Goal: Register for event/course

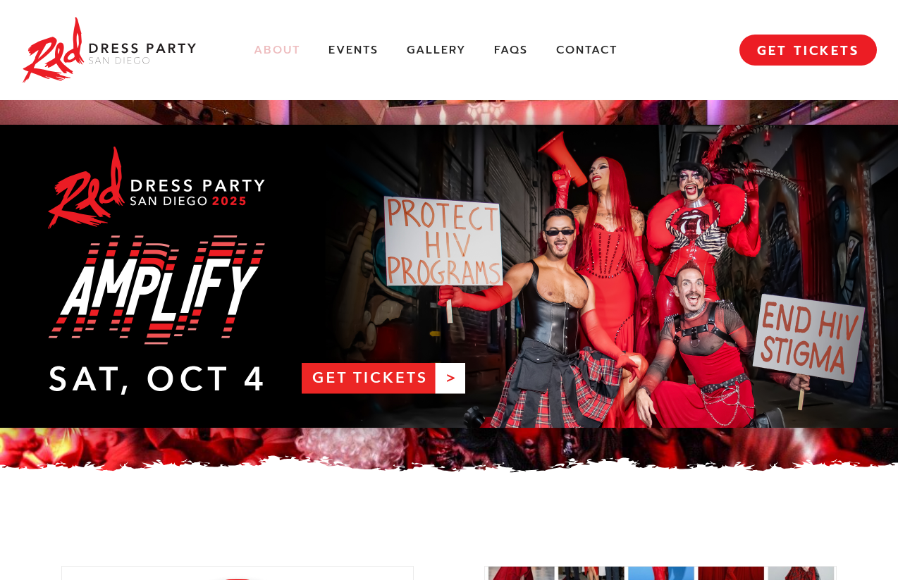
click at [269, 51] on link "About" at bounding box center [277, 50] width 47 height 15
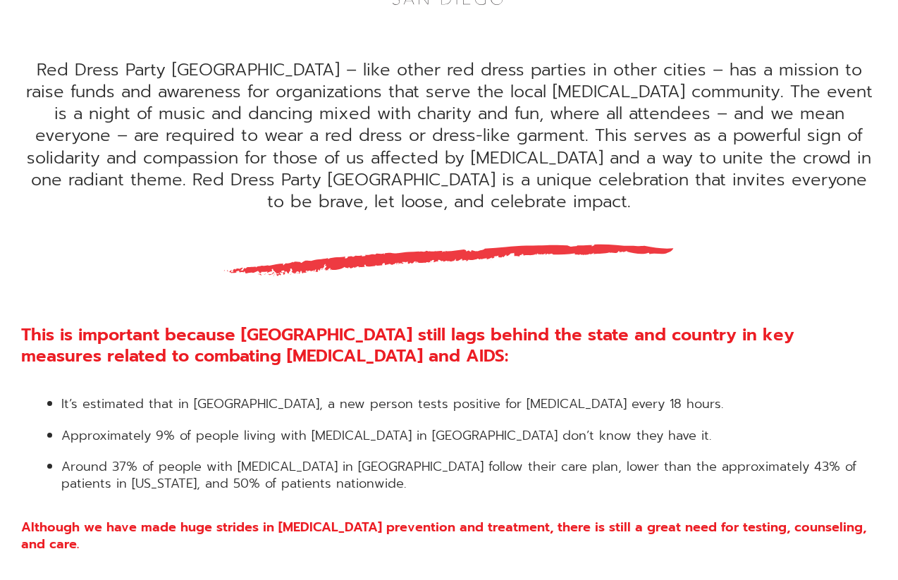
scroll to position [552, 0]
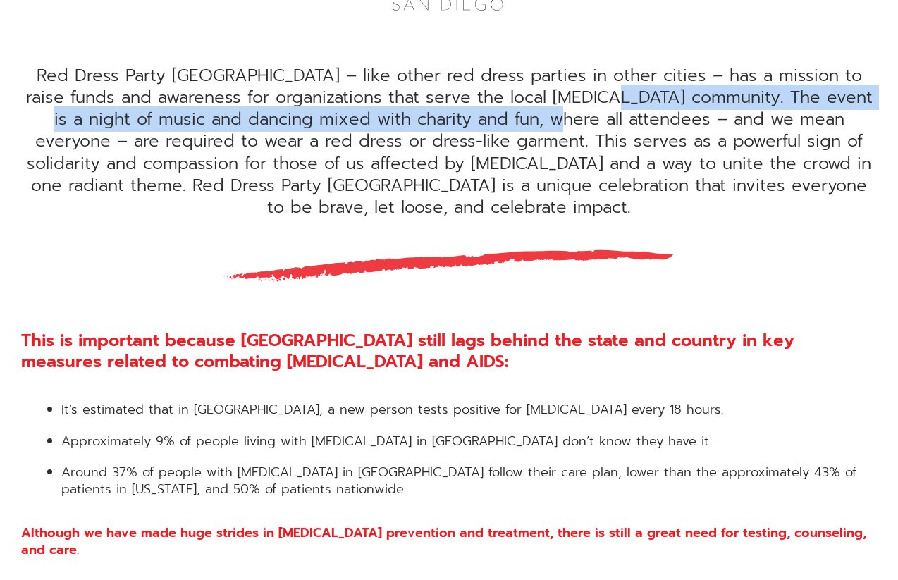
drag, startPoint x: 597, startPoint y: 97, endPoint x: 509, endPoint y: 123, distance: 92.1
click at [509, 123] on div "Red Dress Party [GEOGRAPHIC_DATA] – like other red dress parties in other citie…" at bounding box center [449, 142] width 856 height 154
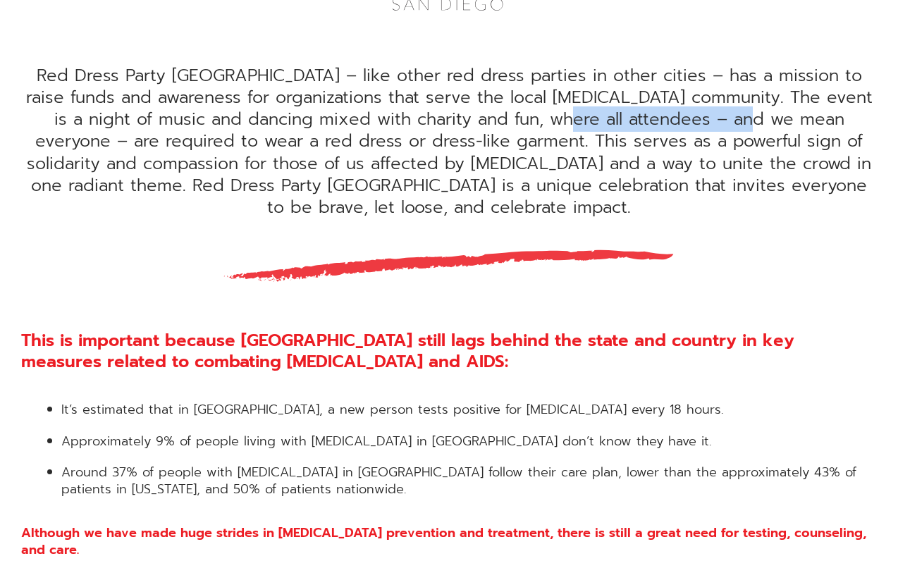
drag, startPoint x: 517, startPoint y: 118, endPoint x: 720, endPoint y: 126, distance: 202.4
click at [720, 126] on div "Red Dress Party [GEOGRAPHIC_DATA] – like other red dress parties in other citie…" at bounding box center [449, 142] width 856 height 154
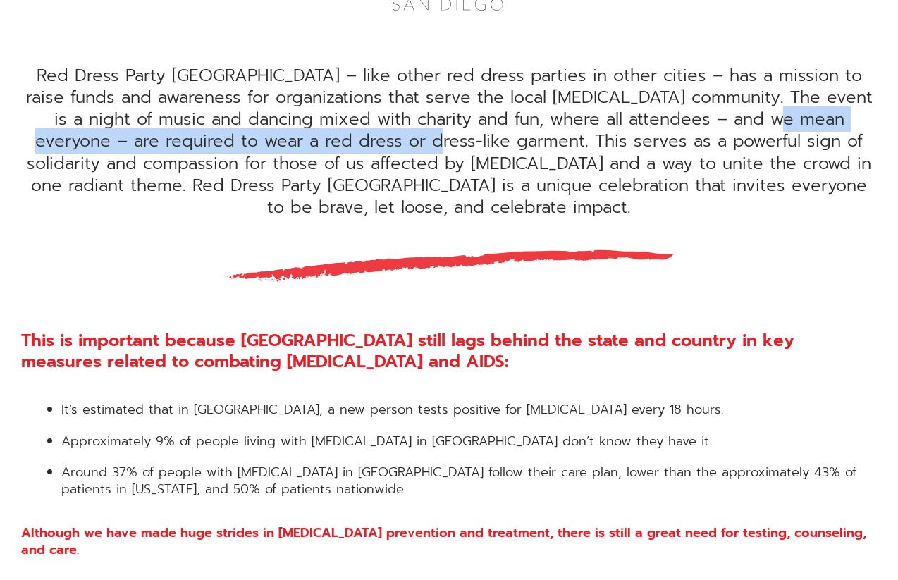
drag, startPoint x: 743, startPoint y: 120, endPoint x: 358, endPoint y: 139, distance: 385.9
click at [358, 139] on div "Red Dress Party [GEOGRAPHIC_DATA] – like other red dress parties in other citie…" at bounding box center [449, 142] width 856 height 154
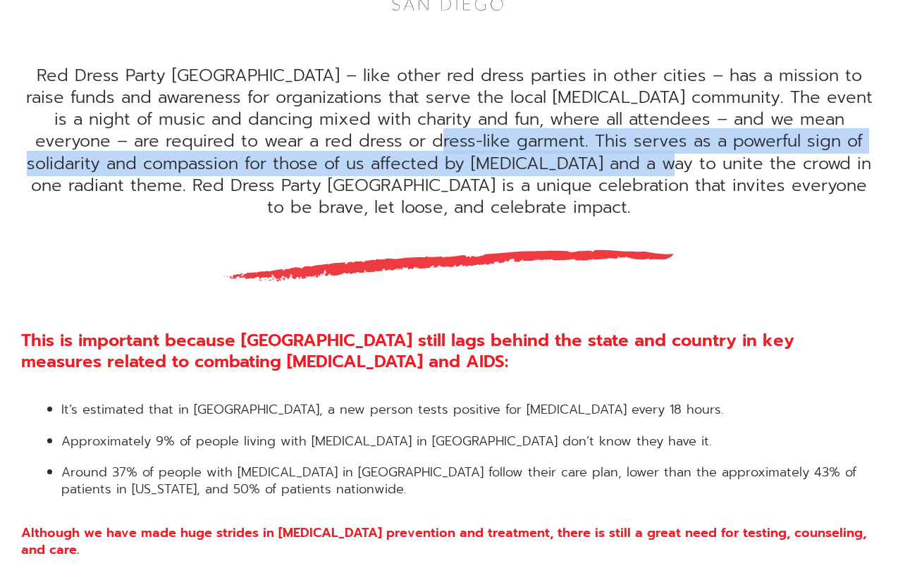
drag, startPoint x: 358, startPoint y: 139, endPoint x: 581, endPoint y: 169, distance: 224.7
click at [581, 169] on div "Red Dress Party [GEOGRAPHIC_DATA] – like other red dress parties in other citie…" at bounding box center [449, 142] width 856 height 154
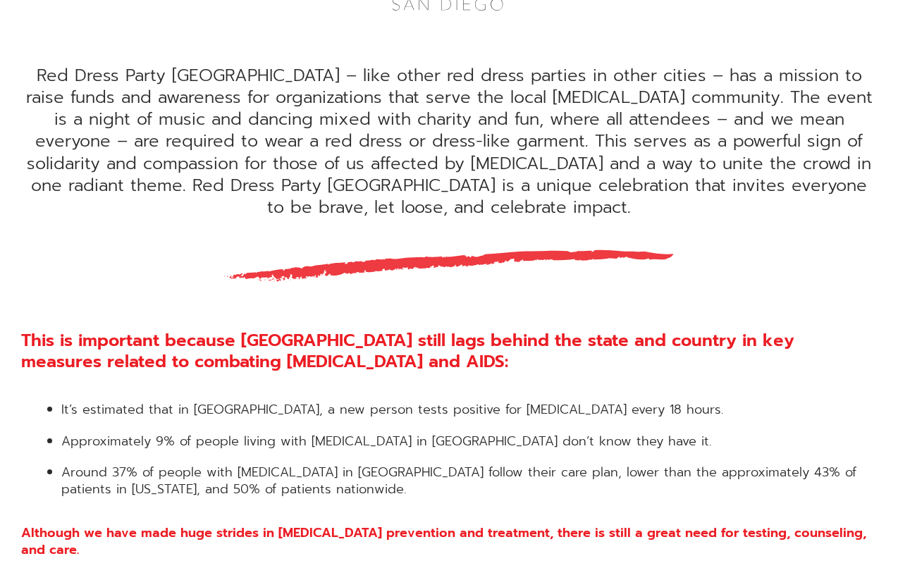
click at [688, 164] on div "Red Dress Party [GEOGRAPHIC_DATA] – like other red dress parties in other citie…" at bounding box center [449, 142] width 856 height 154
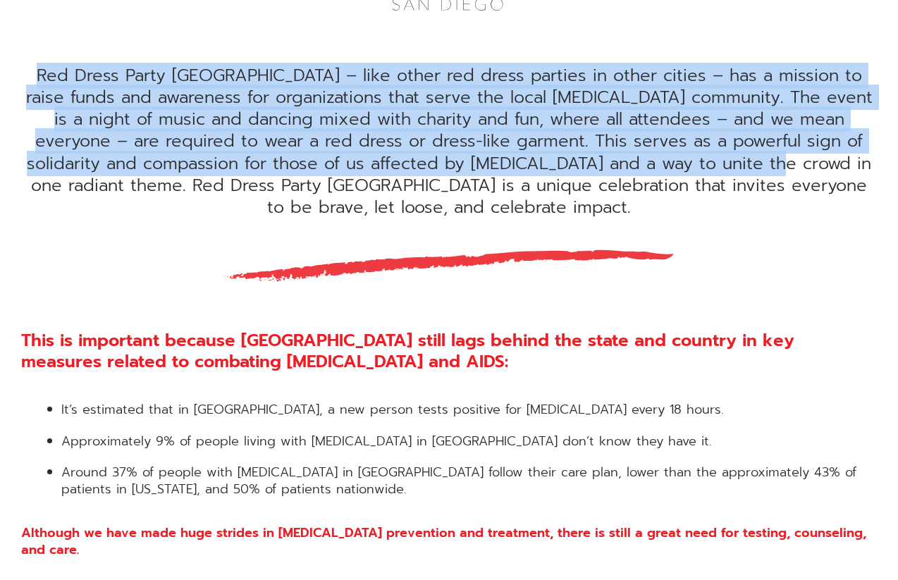
drag, startPoint x: 696, startPoint y: 165, endPoint x: 847, endPoint y: 218, distance: 159.8
click at [847, 218] on div "Red Dress Party [GEOGRAPHIC_DATA] – like other red dress parties in other citie…" at bounding box center [449, 189] width 898 height 738
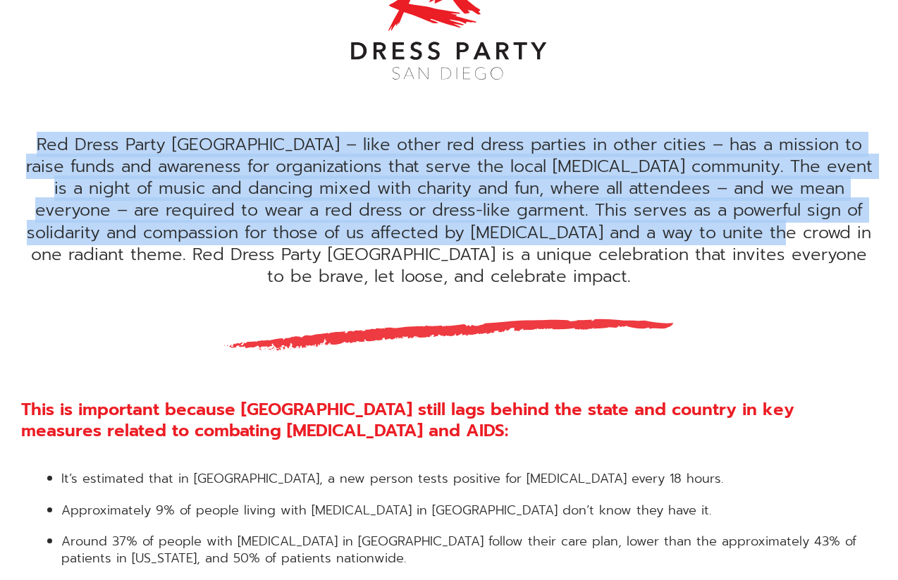
scroll to position [0, 0]
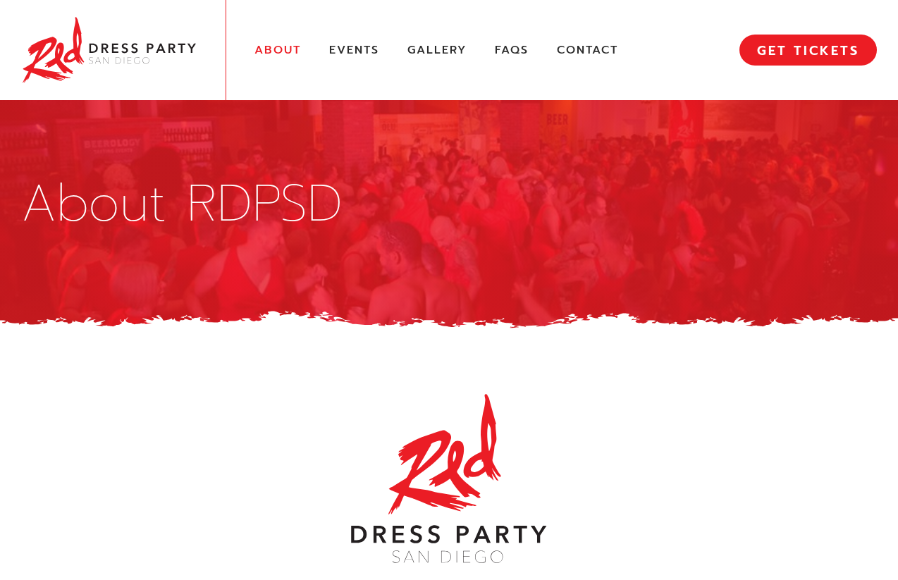
click at [276, 50] on link "About" at bounding box center [277, 50] width 47 height 15
click at [368, 51] on link "Events" at bounding box center [354, 50] width 50 height 15
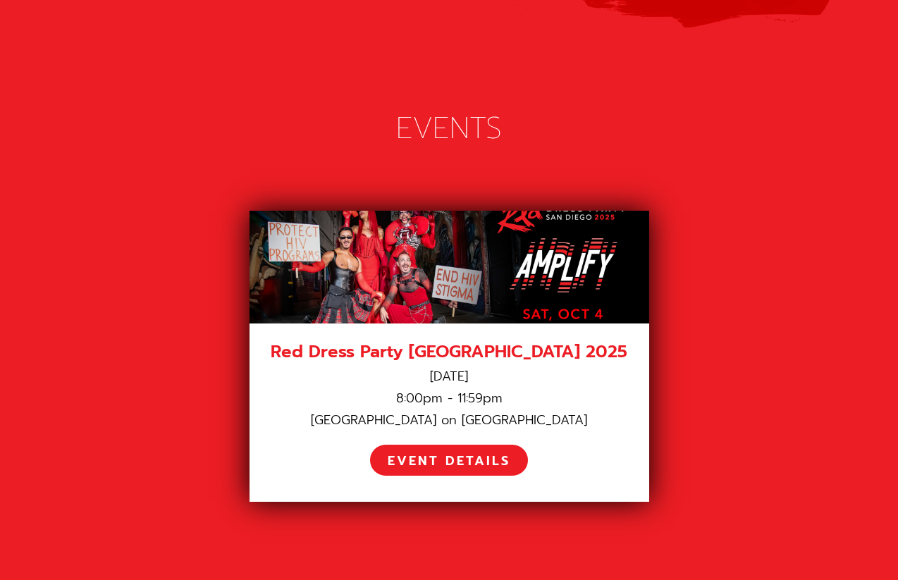
scroll to position [1884, 0]
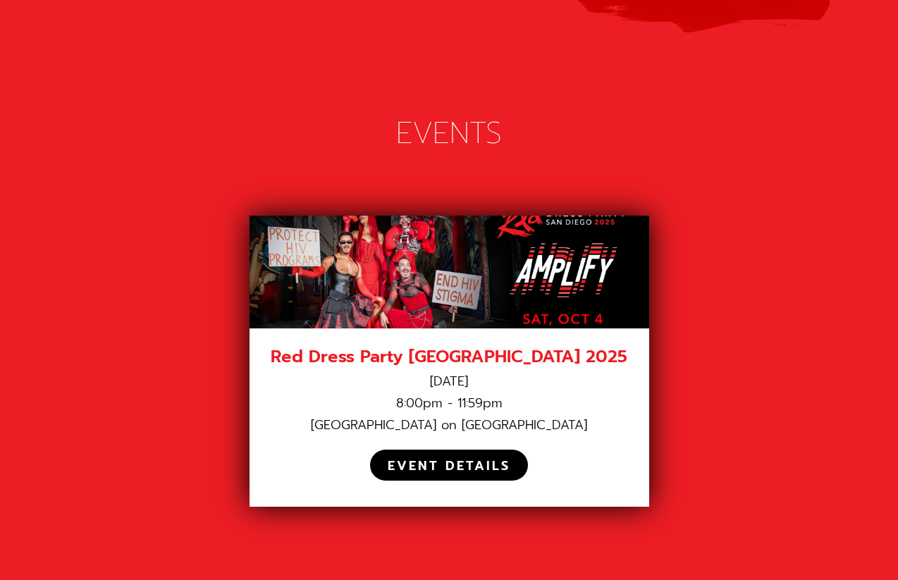
click at [488, 458] on div "EVENT DETAILS" at bounding box center [449, 466] width 123 height 16
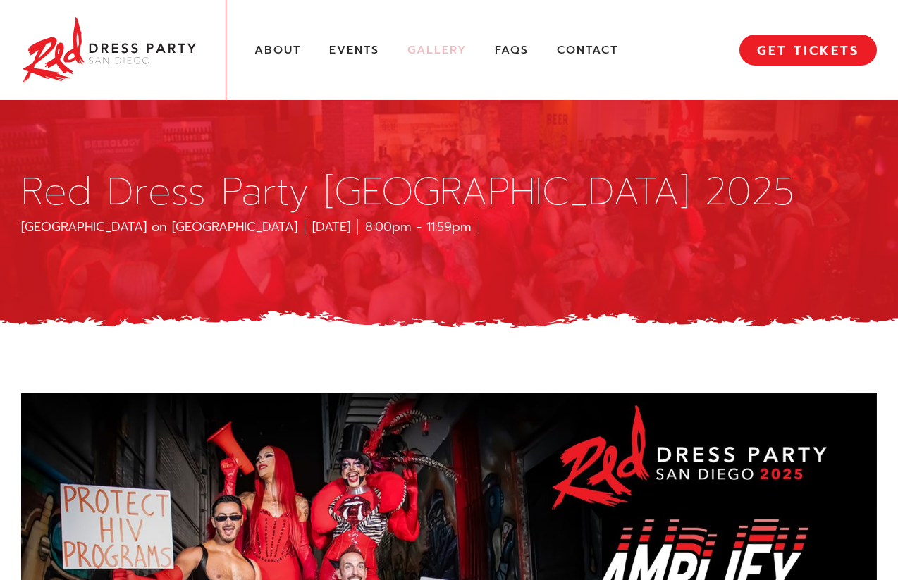
click at [448, 45] on link "Gallery" at bounding box center [436, 50] width 59 height 15
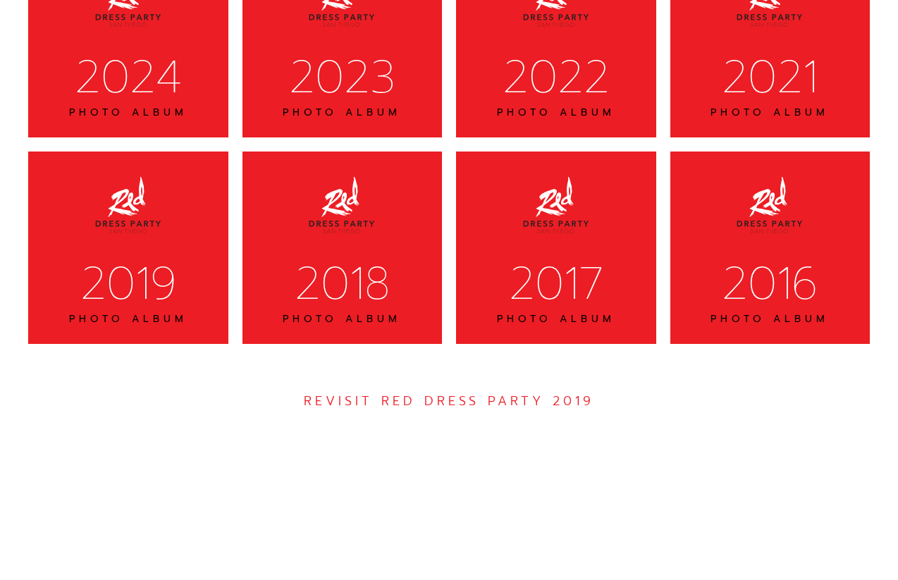
scroll to position [3906, 0]
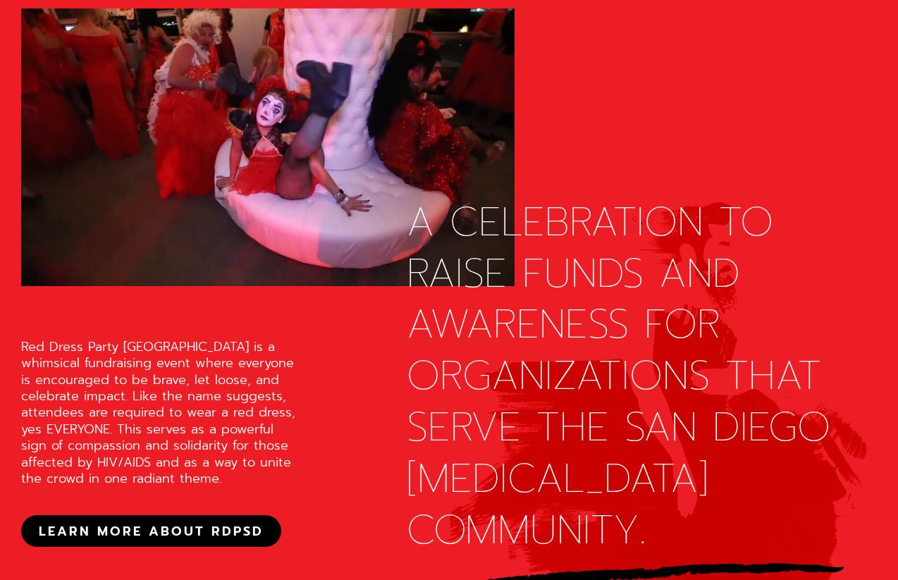
scroll to position [1304, 0]
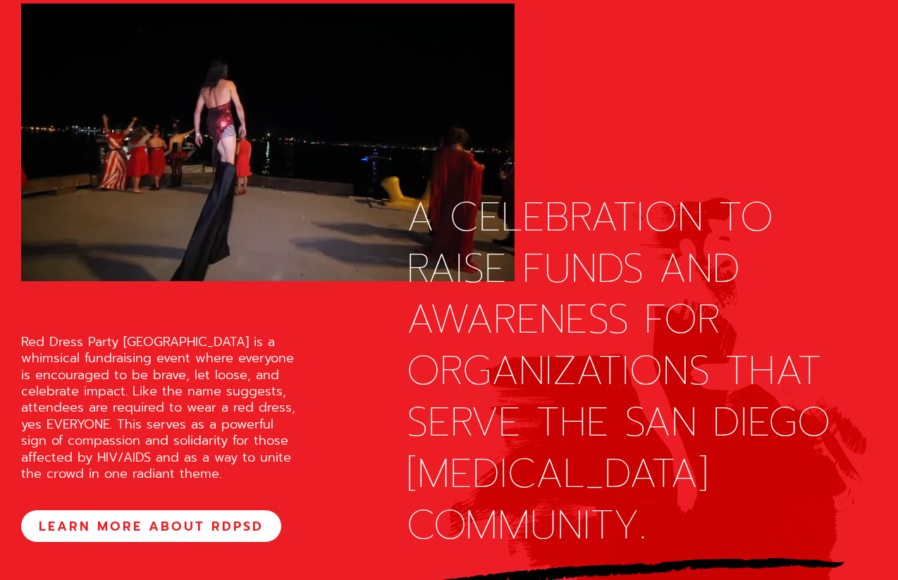
click at [194, 524] on link "LEARN MORE ABOUT RDPSD" at bounding box center [151, 525] width 260 height 31
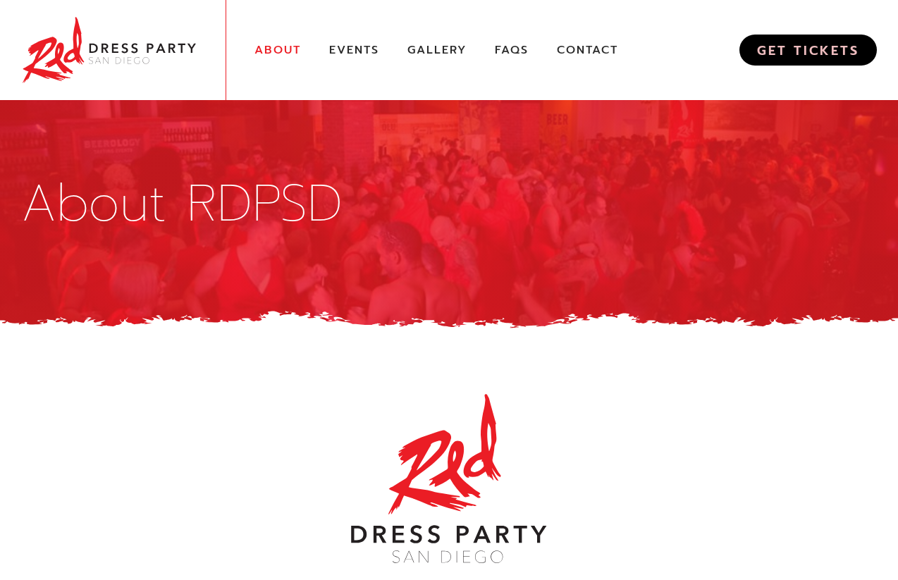
click at [796, 51] on link "GET TICKETS" at bounding box center [807, 50] width 137 height 31
